Goal: Use online tool/utility: Utilize a website feature to perform a specific function

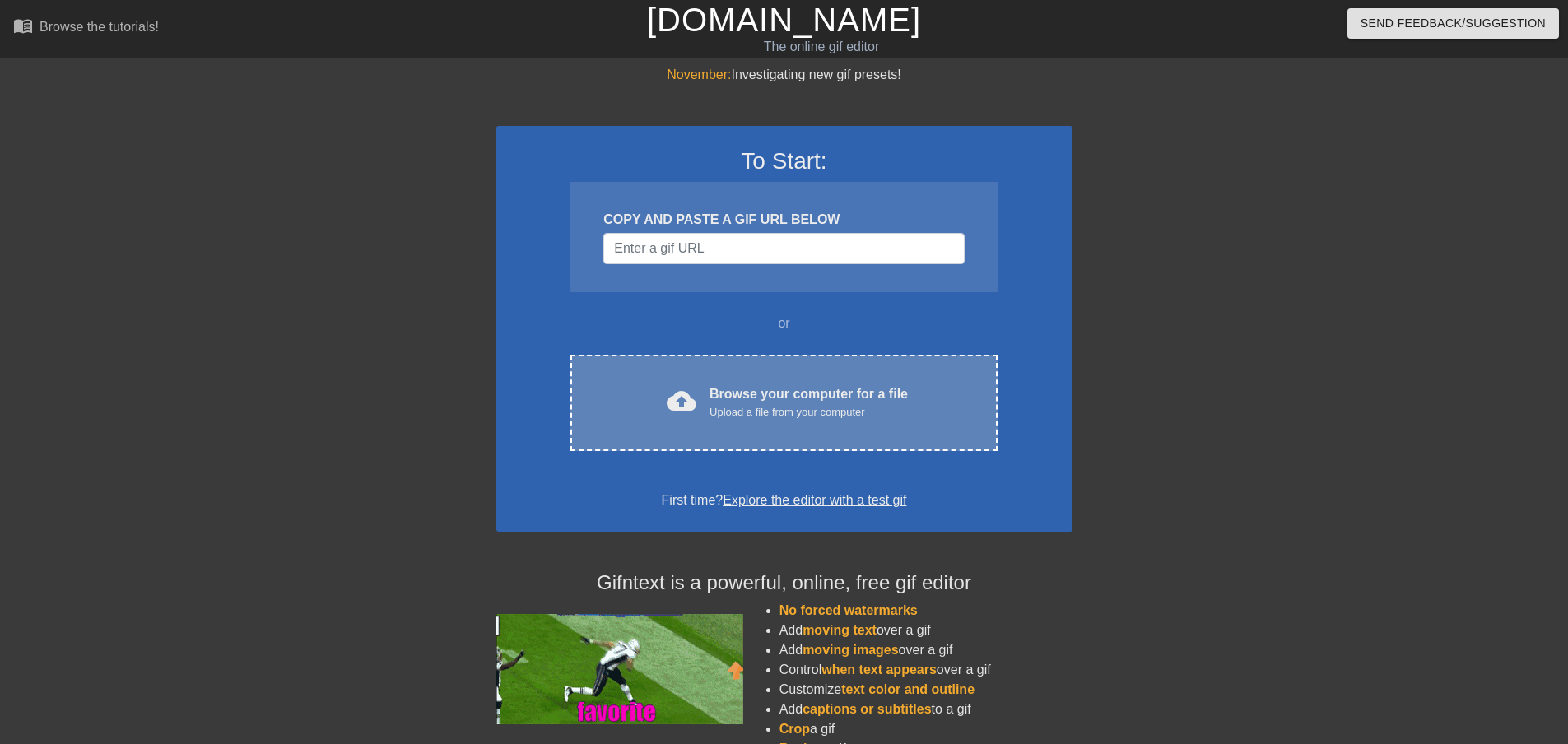
click at [760, 387] on div "Browse your computer for a file Upload a file from your computer" at bounding box center [808, 402] width 198 height 36
click at [759, 405] on div "Upload a file from your computer" at bounding box center [808, 412] width 198 height 17
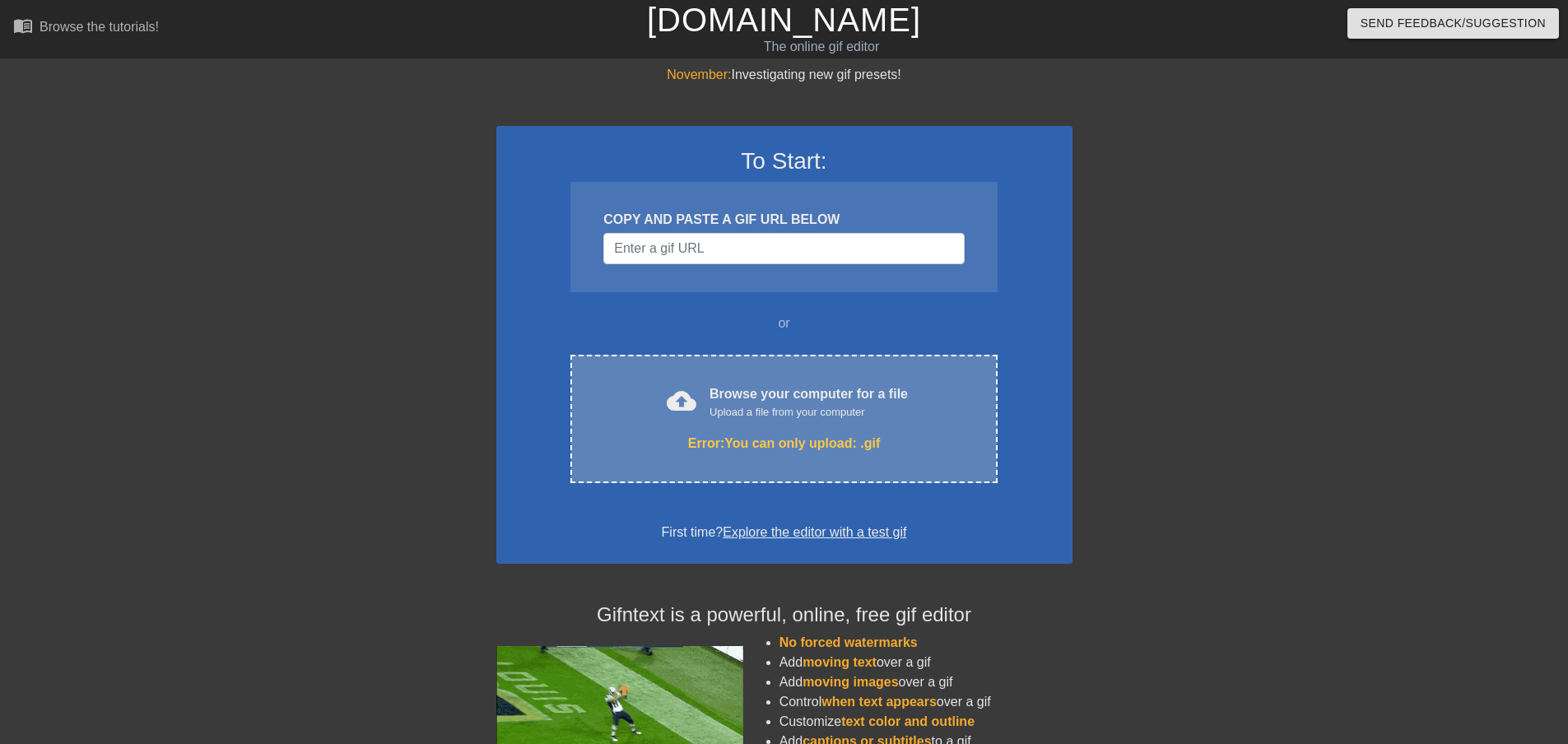
click at [673, 379] on div "cloud_upload Browse your computer for a file Upload a file from your computer E…" at bounding box center [784, 419] width 427 height 128
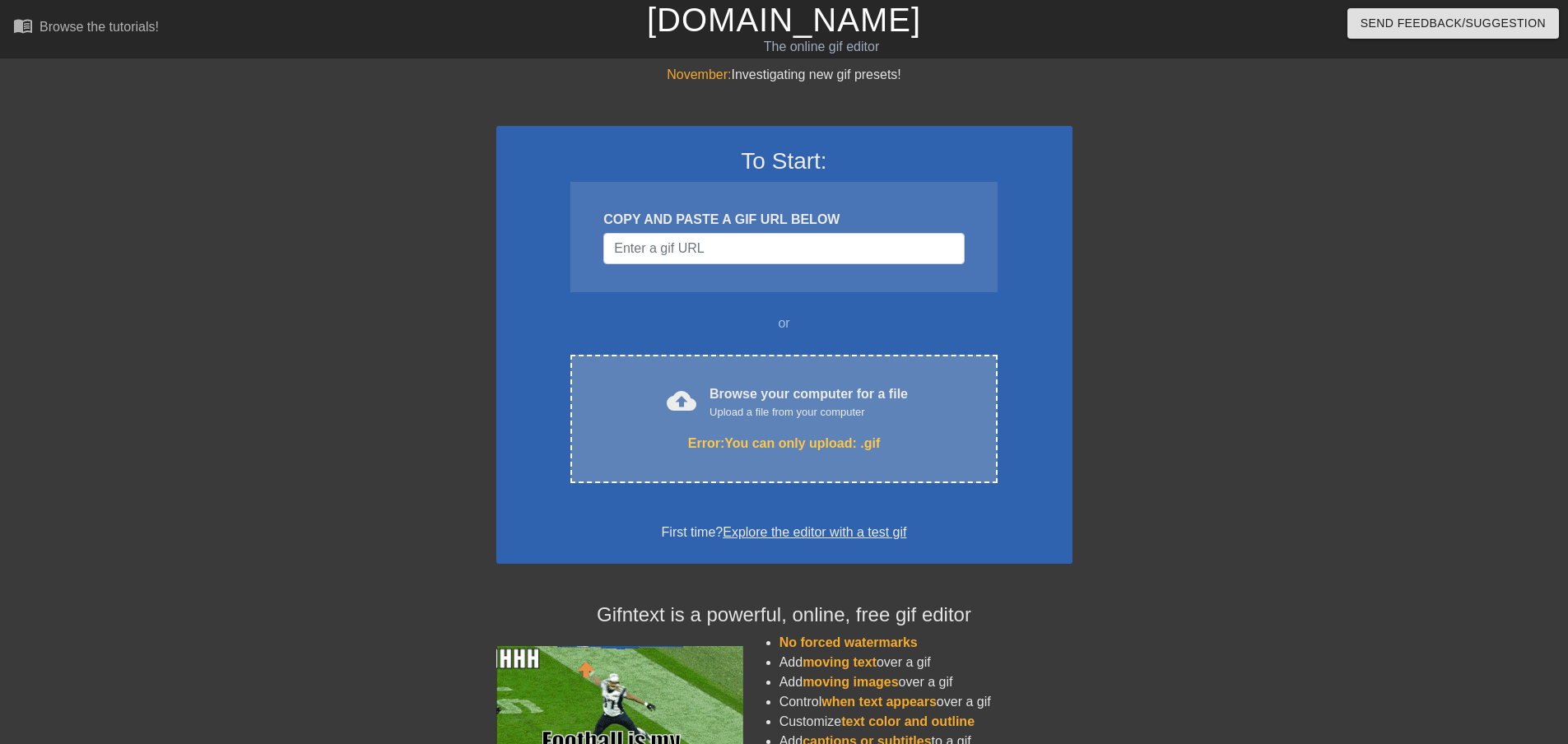
click at [704, 415] on div "cloud_upload Browse your computer for a file Upload a file from your computer" at bounding box center [784, 403] width 358 height 37
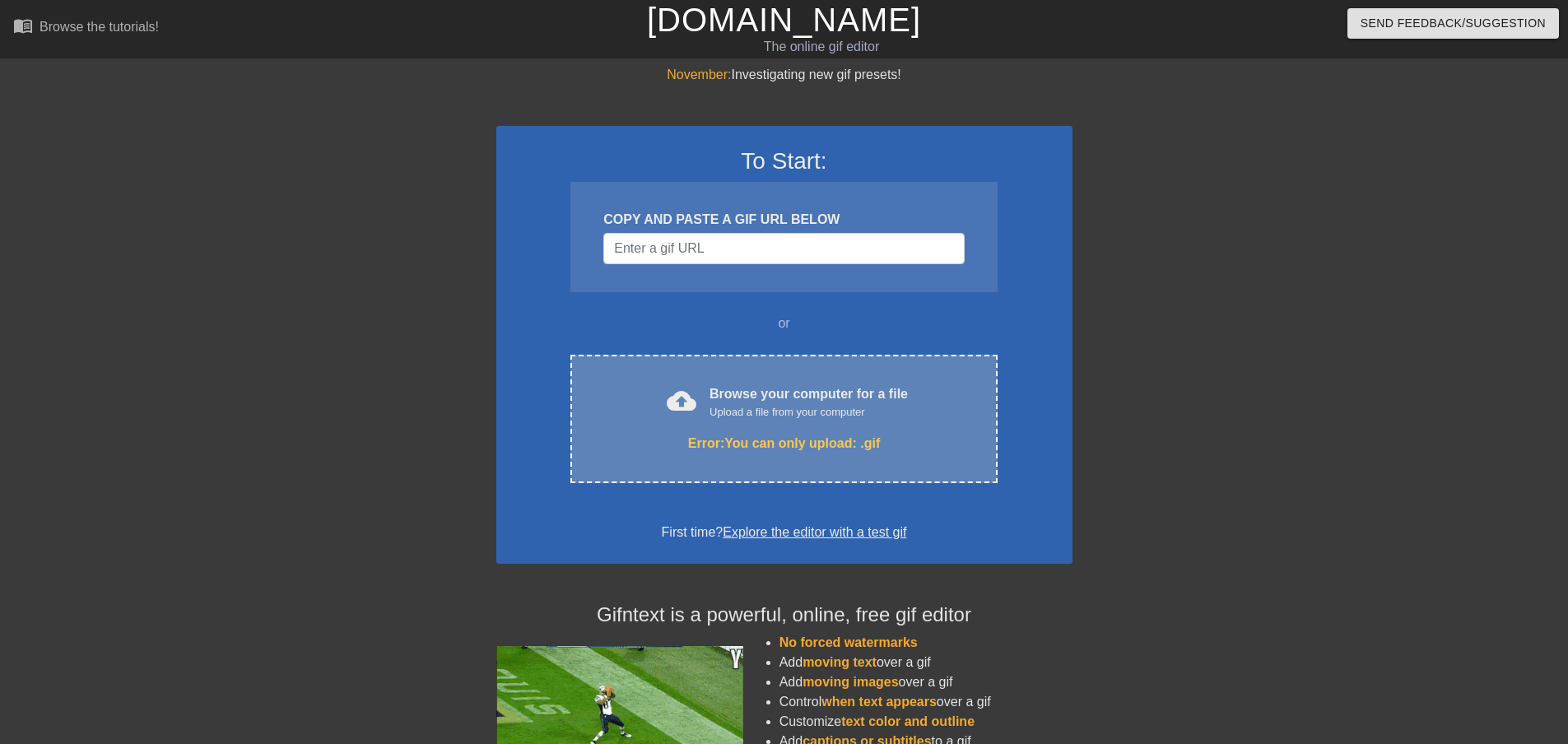
click at [727, 392] on div "Browse your computer for a file Upload a file from your computer" at bounding box center [808, 402] width 198 height 36
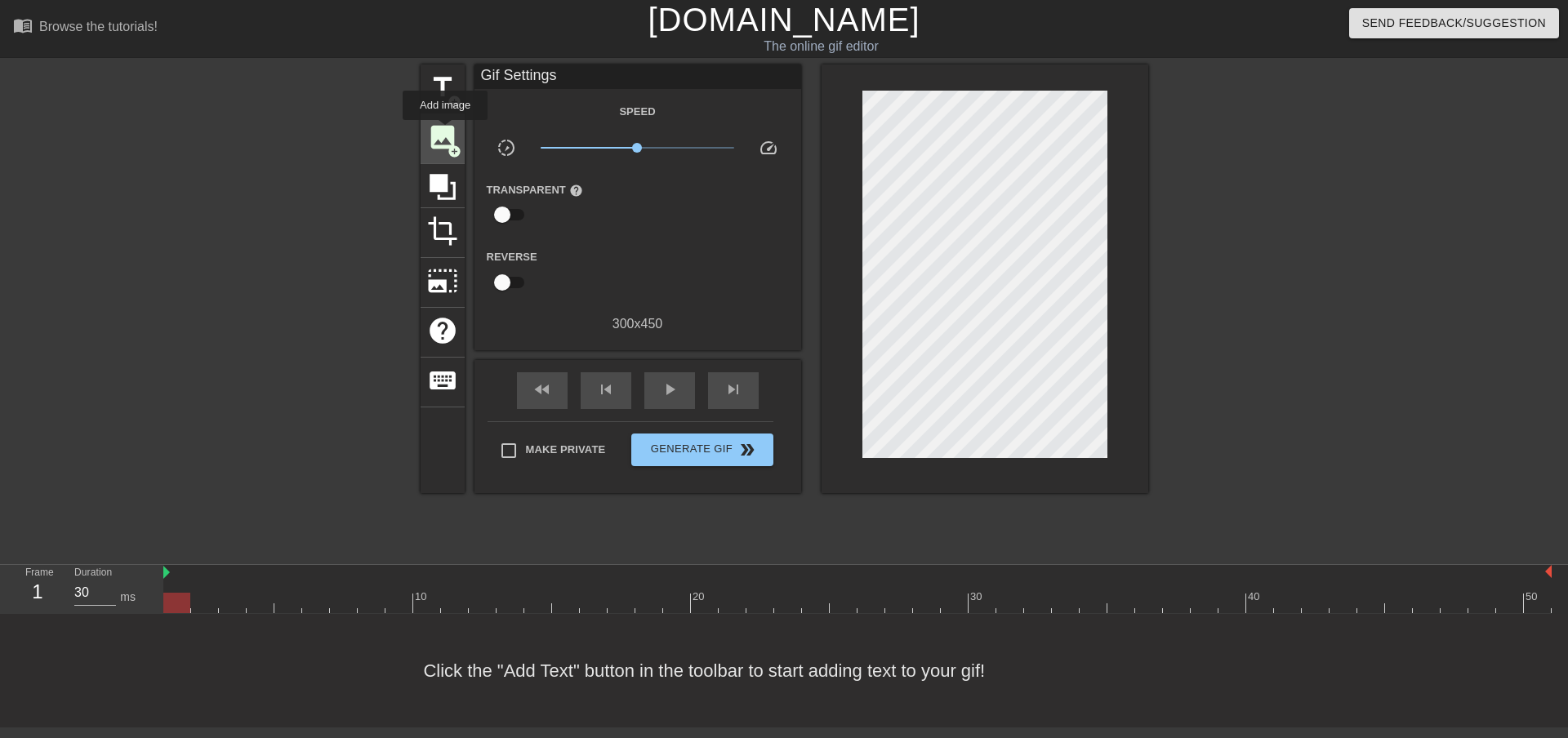
click at [443, 132] on span "image" at bounding box center [443, 137] width 31 height 31
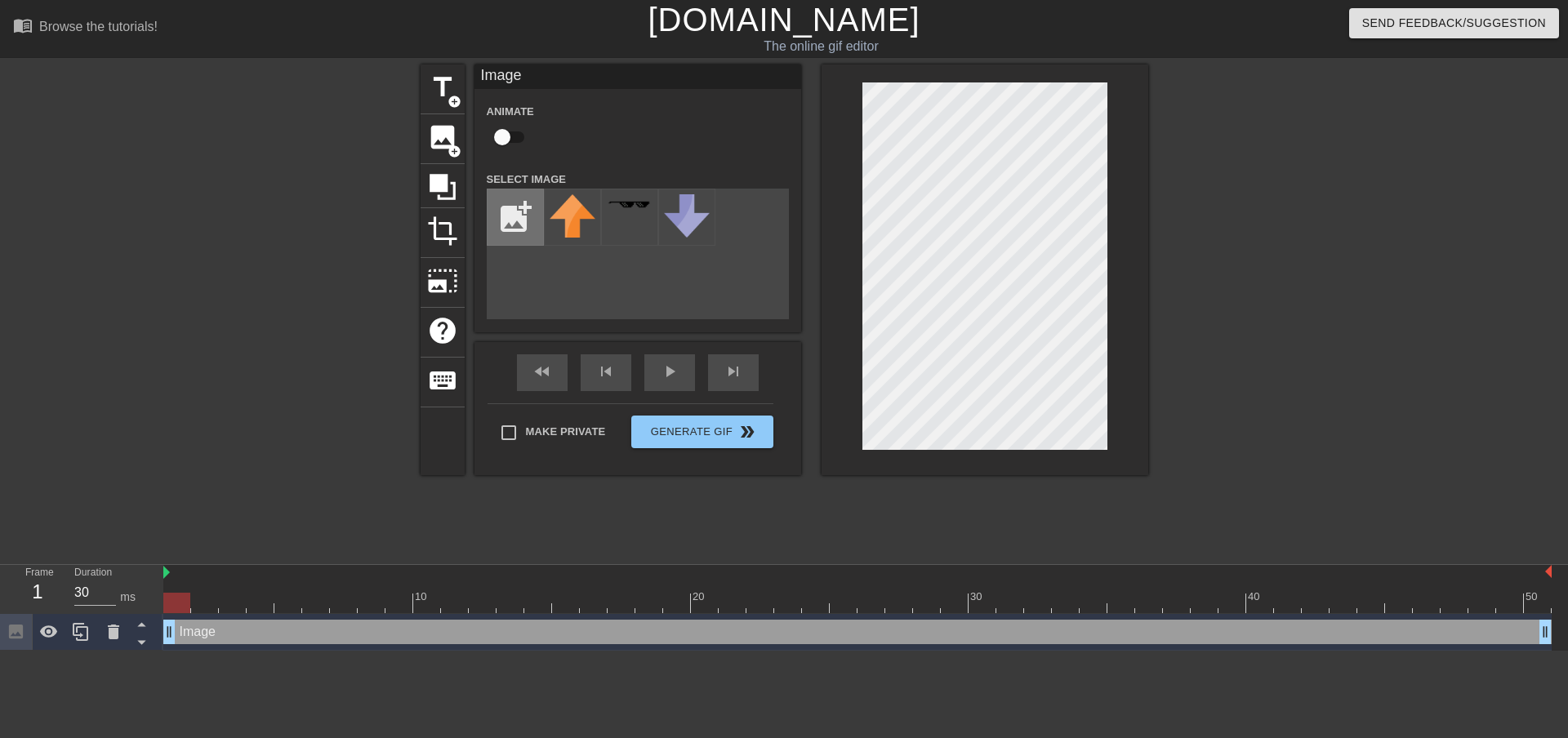
click at [522, 219] on input "file" at bounding box center [515, 217] width 56 height 56
type input "C:\fakepath\Untitled63_20250904215651.png"
click at [562, 211] on img at bounding box center [556, 205] width 13 height 13
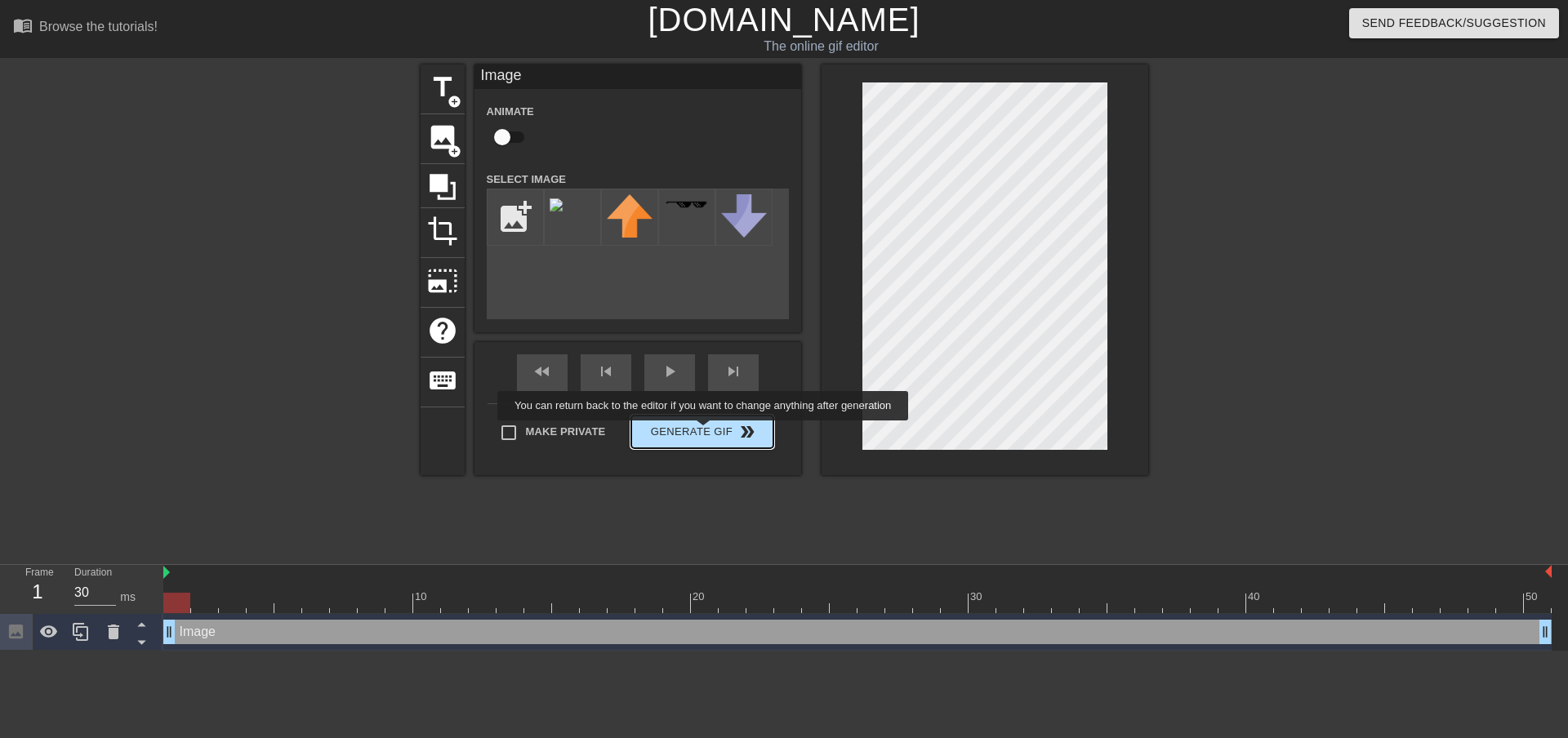
click at [705, 432] on button "Generate Gif double_arrow" at bounding box center [701, 433] width 141 height 33
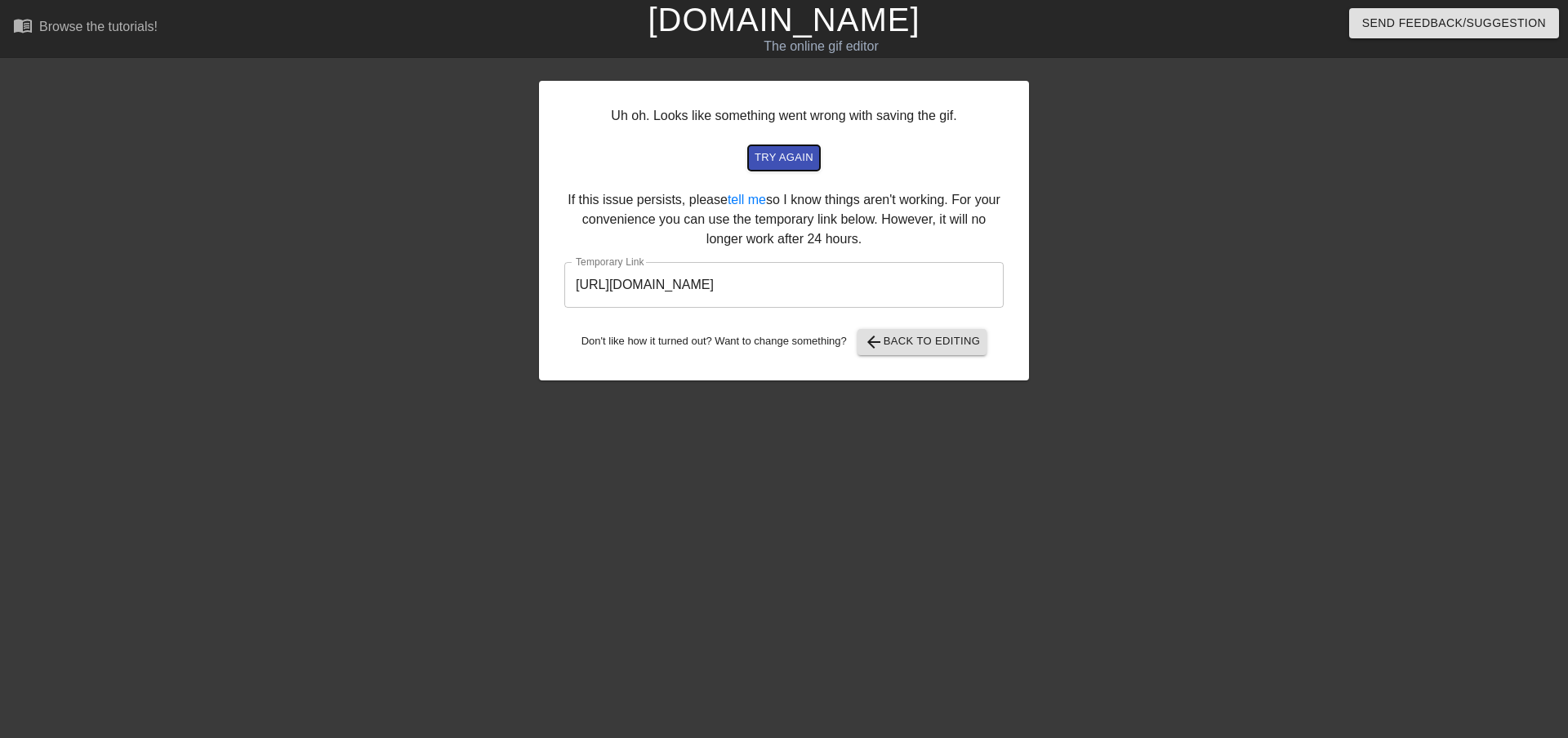
click at [772, 158] on span "try again" at bounding box center [784, 158] width 59 height 19
click at [784, 156] on span "try again" at bounding box center [784, 158] width 59 height 19
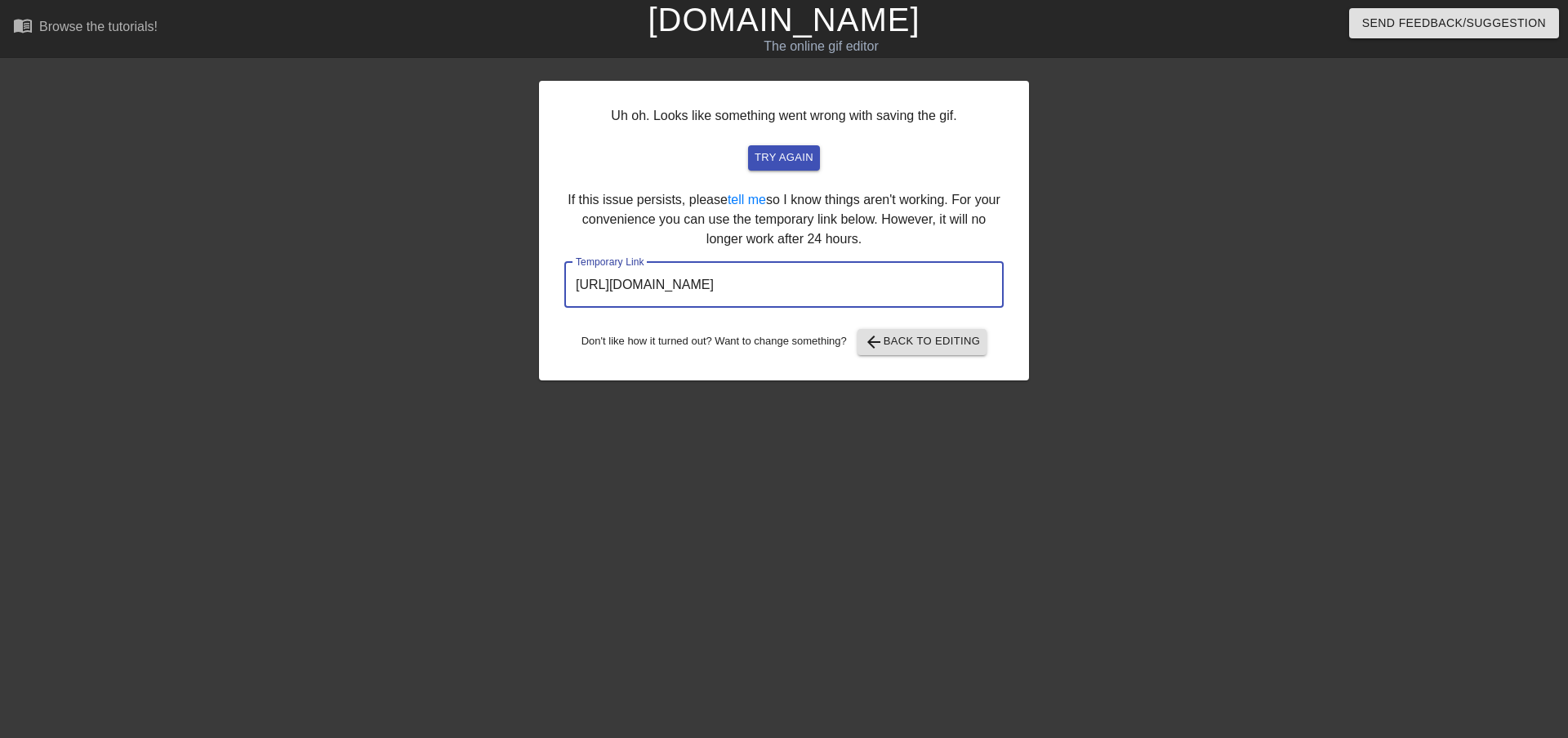
drag, startPoint x: 923, startPoint y: 283, endPoint x: 504, endPoint y: 265, distance: 419.4
click at [504, 265] on div "Uh oh. Looks like something went wrong with saving the gif. try again If this i…" at bounding box center [784, 310] width 1568 height 490
